Goal: Find specific page/section: Find specific page/section

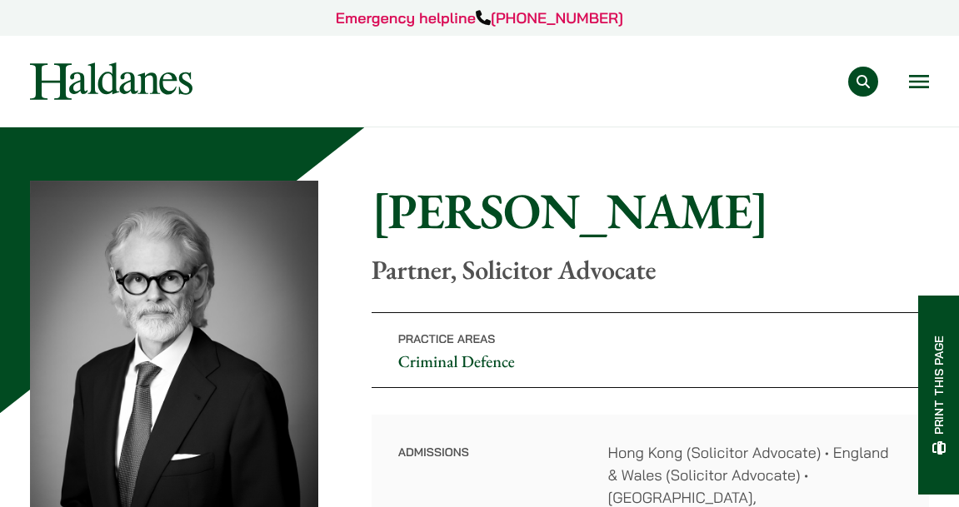
click at [129, 87] on img at bounding box center [111, 80] width 162 height 37
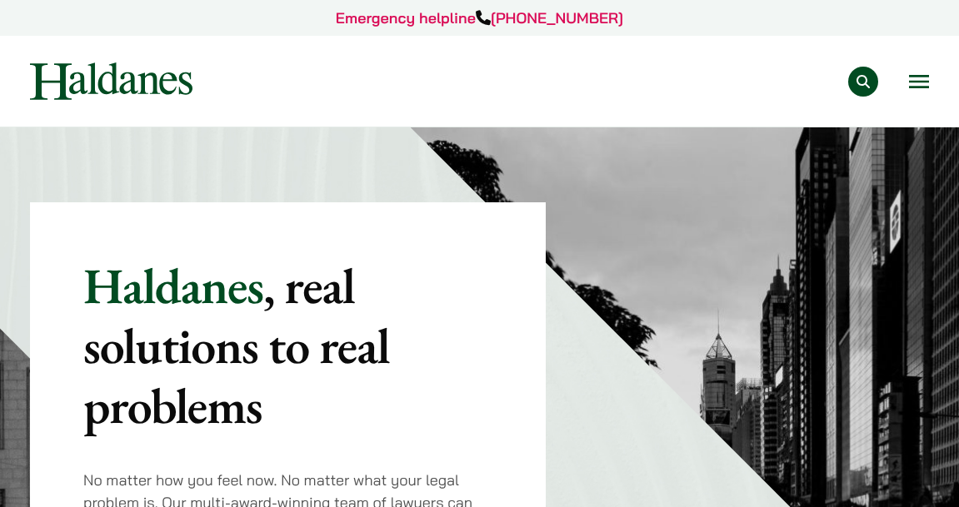
click at [917, 85] on button "Open menu" at bounding box center [919, 81] width 20 height 13
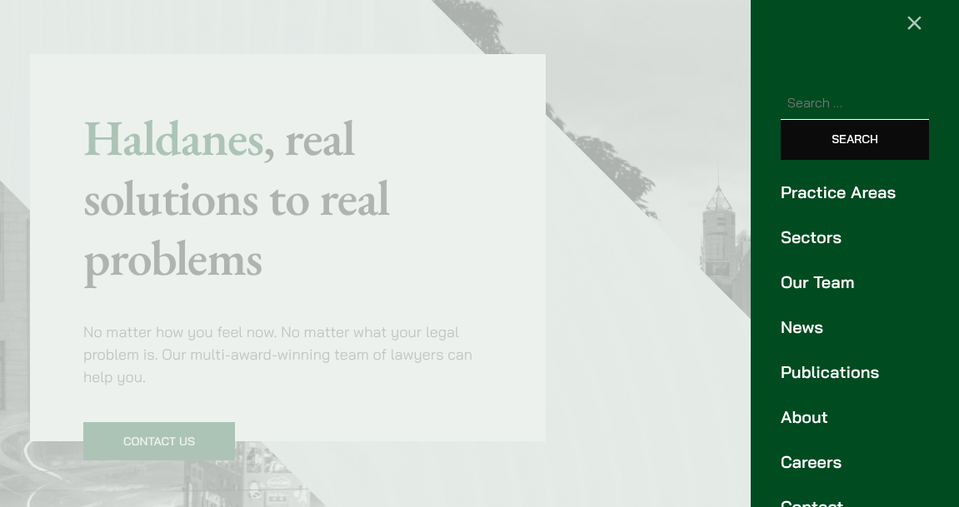
scroll to position [106, 0]
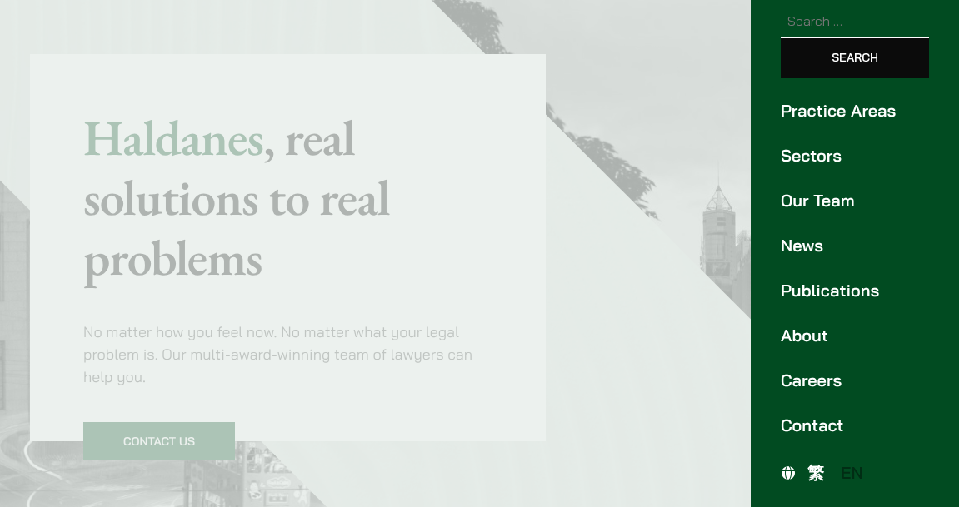
click at [810, 473] on span "繁" at bounding box center [815, 472] width 17 height 21
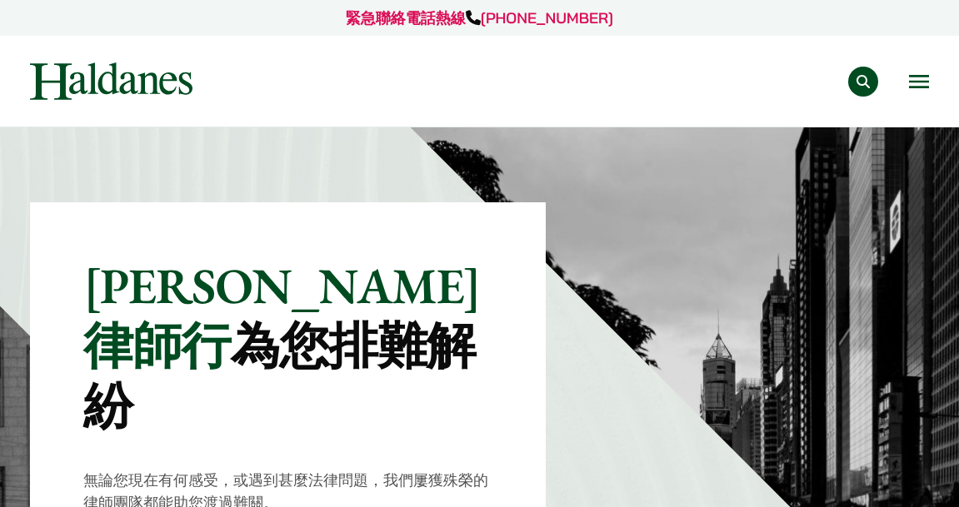
click at [919, 82] on button "Open menu" at bounding box center [919, 81] width 20 height 13
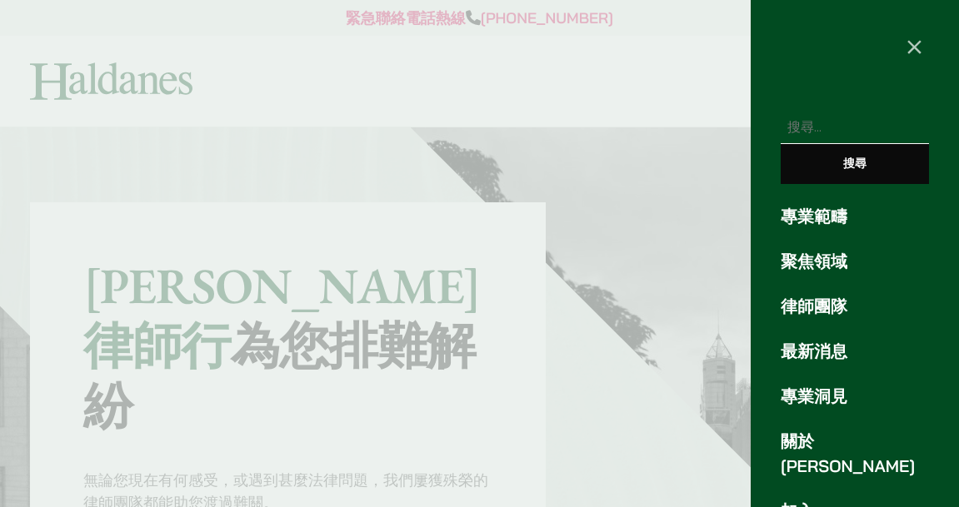
click at [830, 316] on link "律師團隊" at bounding box center [855, 306] width 148 height 25
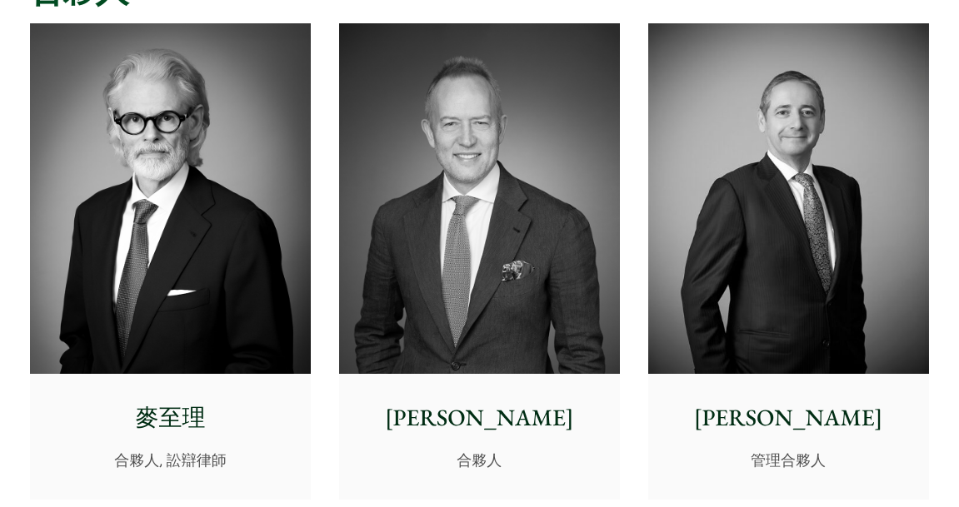
scroll to position [511, 0]
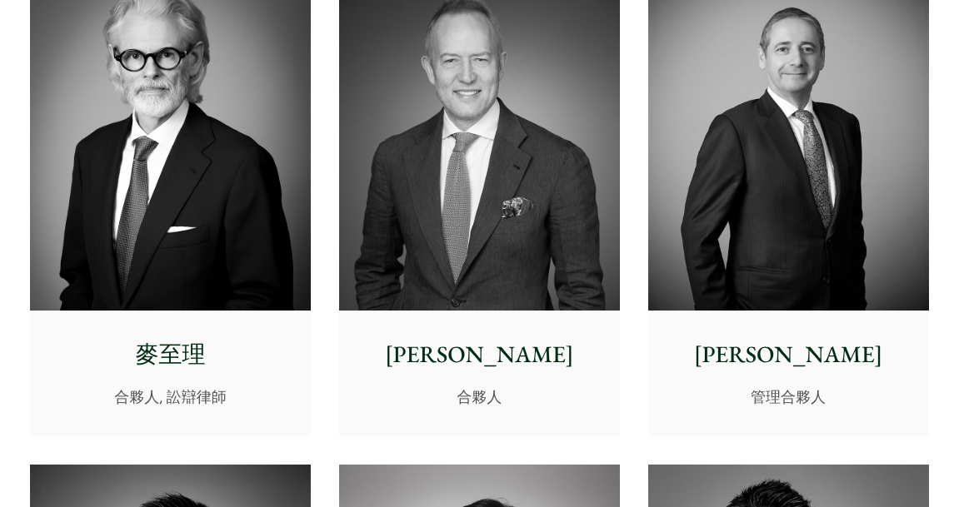
click at [297, 228] on img at bounding box center [170, 135] width 281 height 351
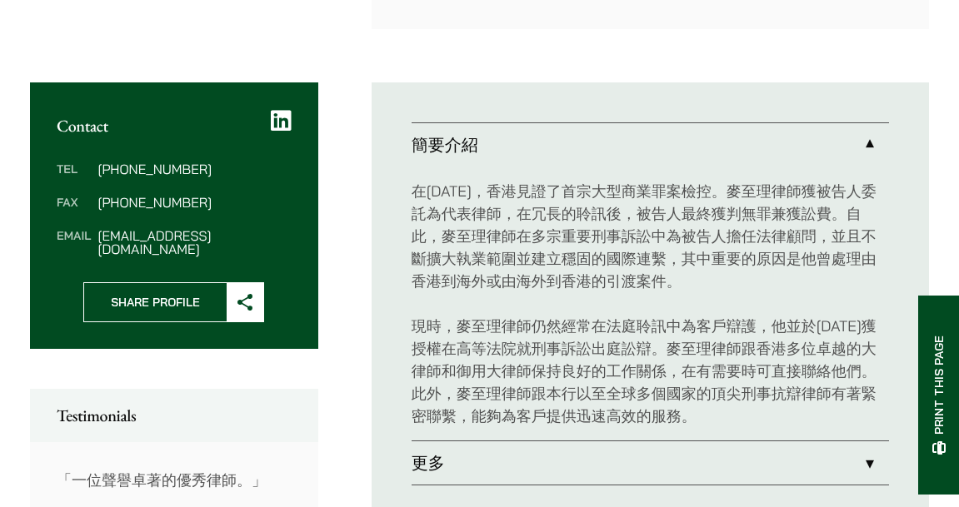
scroll to position [631, 0]
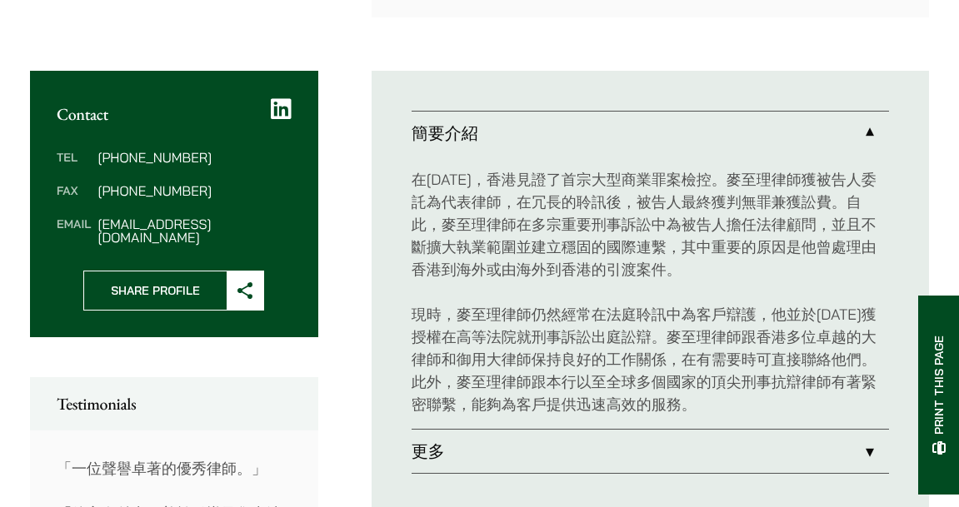
click at [526, 430] on link "更多" at bounding box center [649, 451] width 477 height 43
